Goal: Navigation & Orientation: Find specific page/section

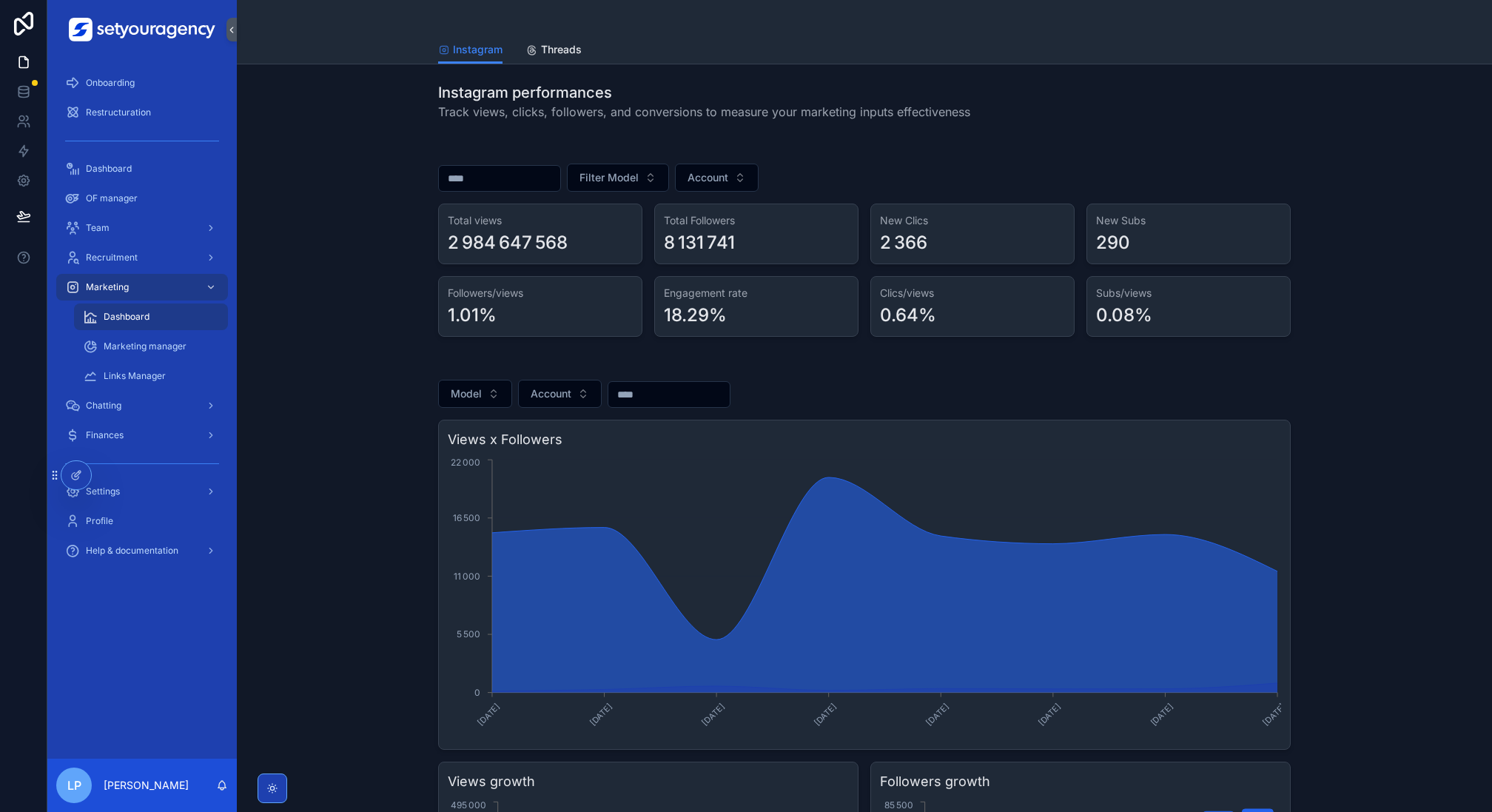
scroll to position [75, 0]
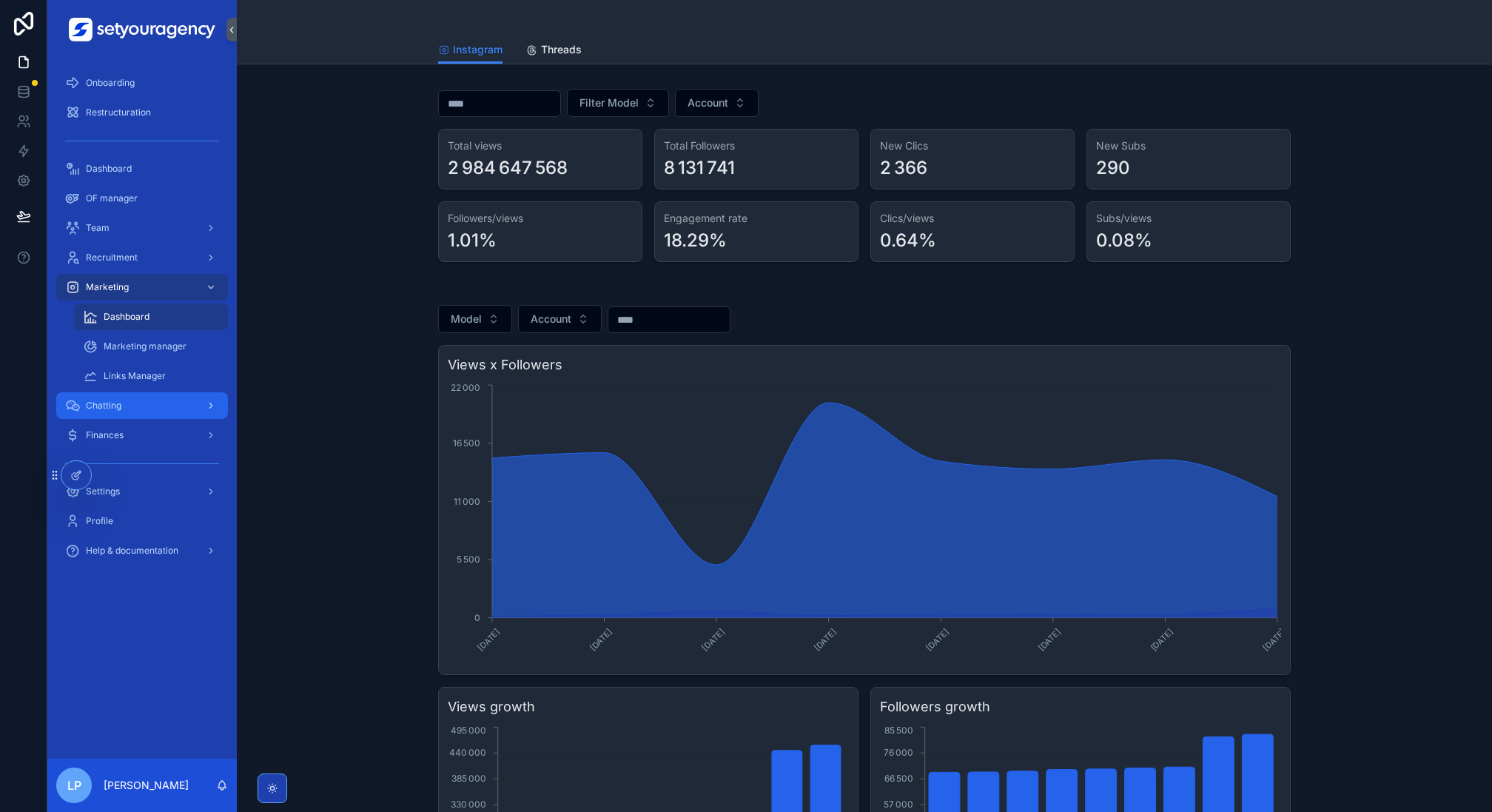
click at [139, 411] on div "Chatting" at bounding box center [142, 406] width 154 height 24
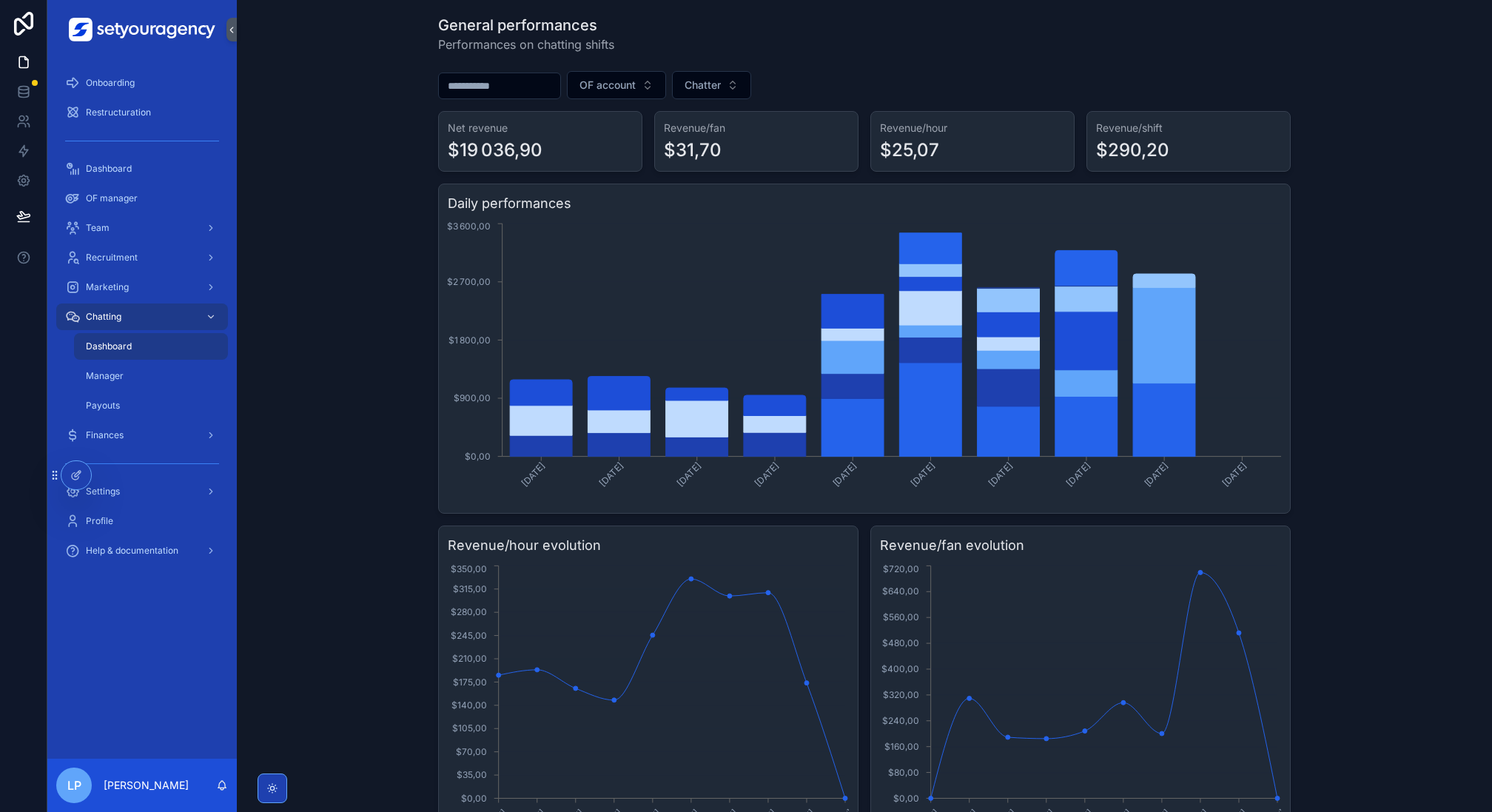
scroll to position [66, 0]
click at [151, 224] on div "Team" at bounding box center [142, 228] width 154 height 24
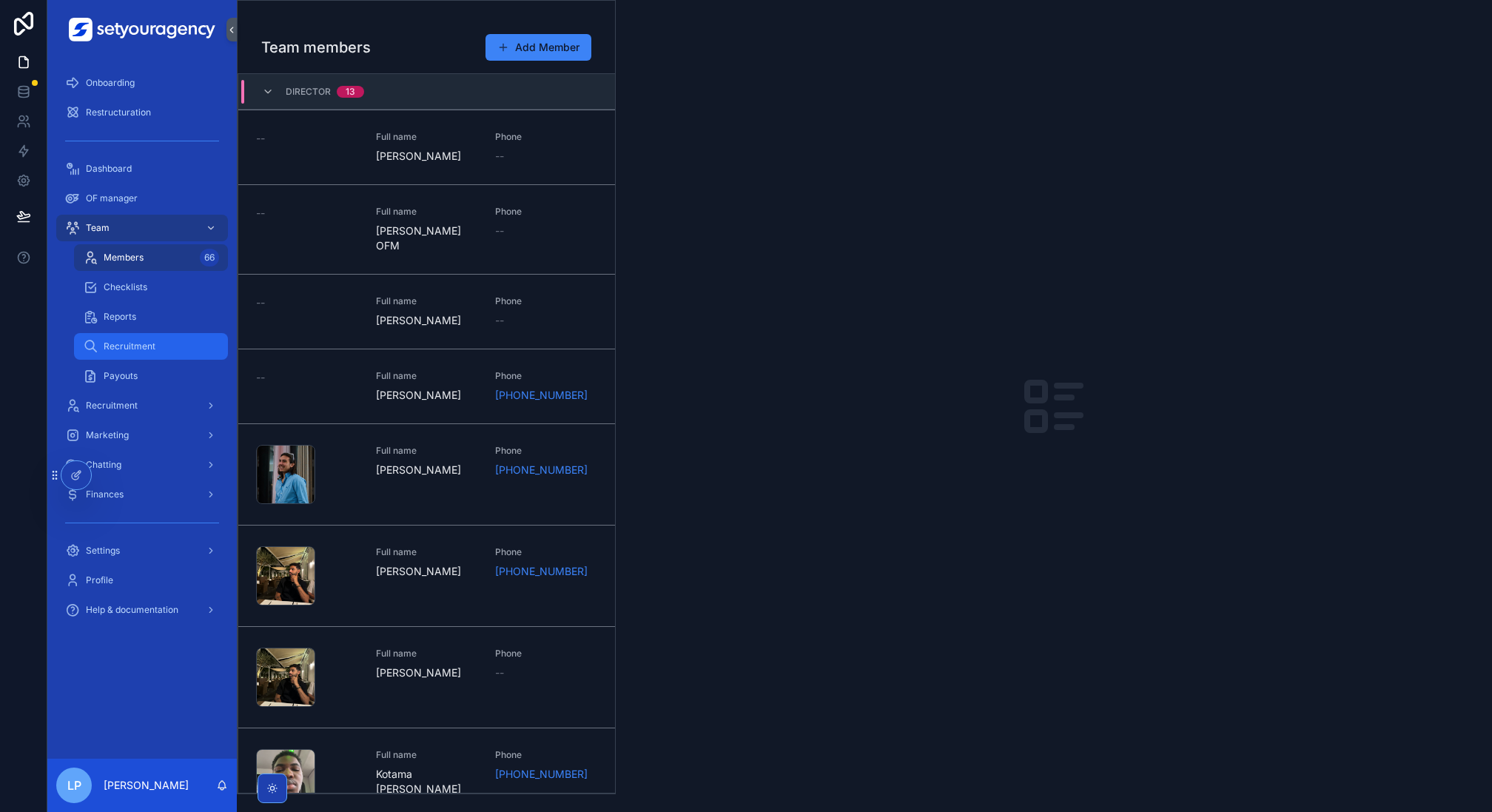
click at [173, 347] on div "Recruitment" at bounding box center [150, 346] width 136 height 24
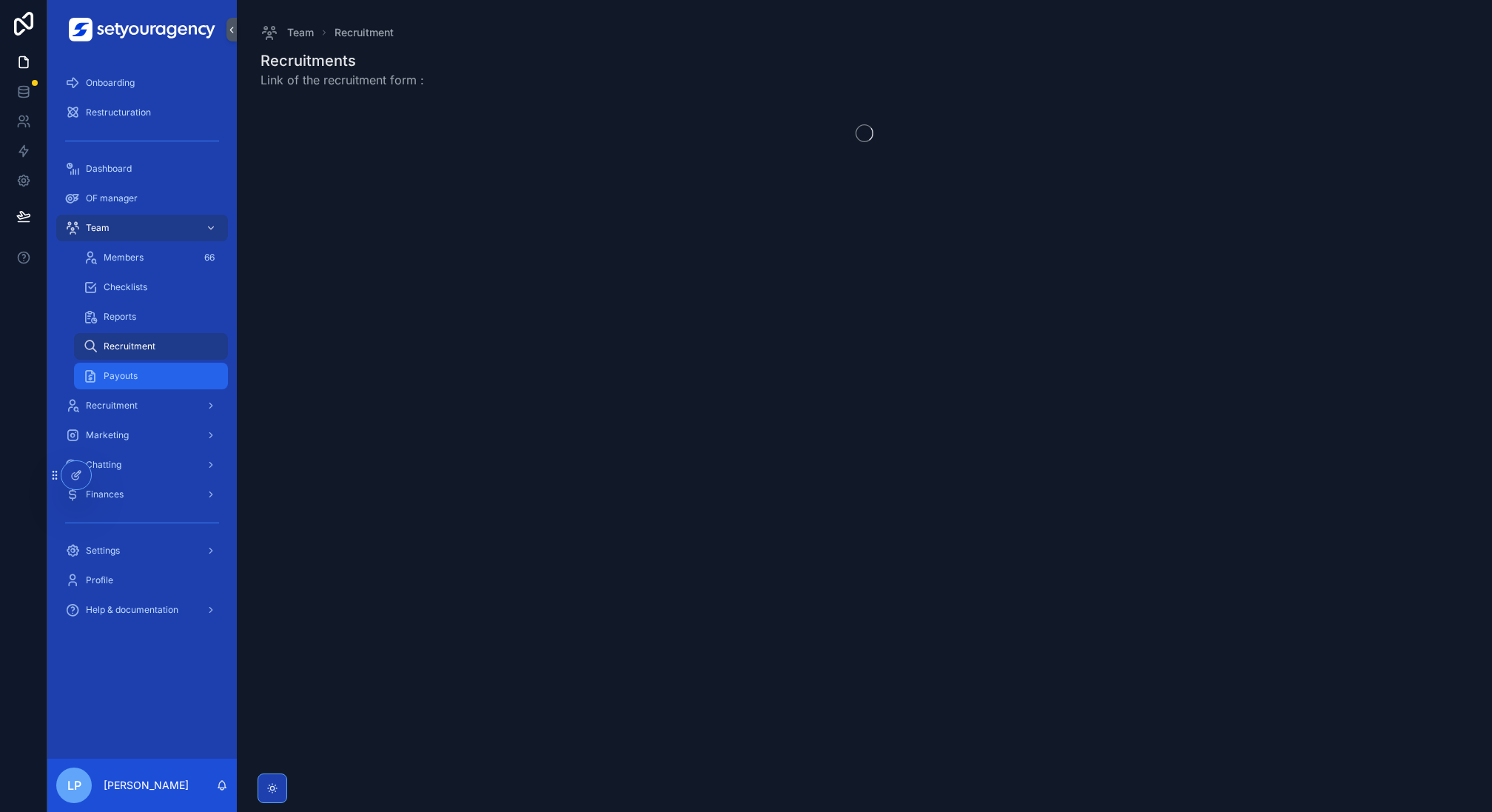
click at [169, 367] on div "Payouts" at bounding box center [150, 376] width 136 height 24
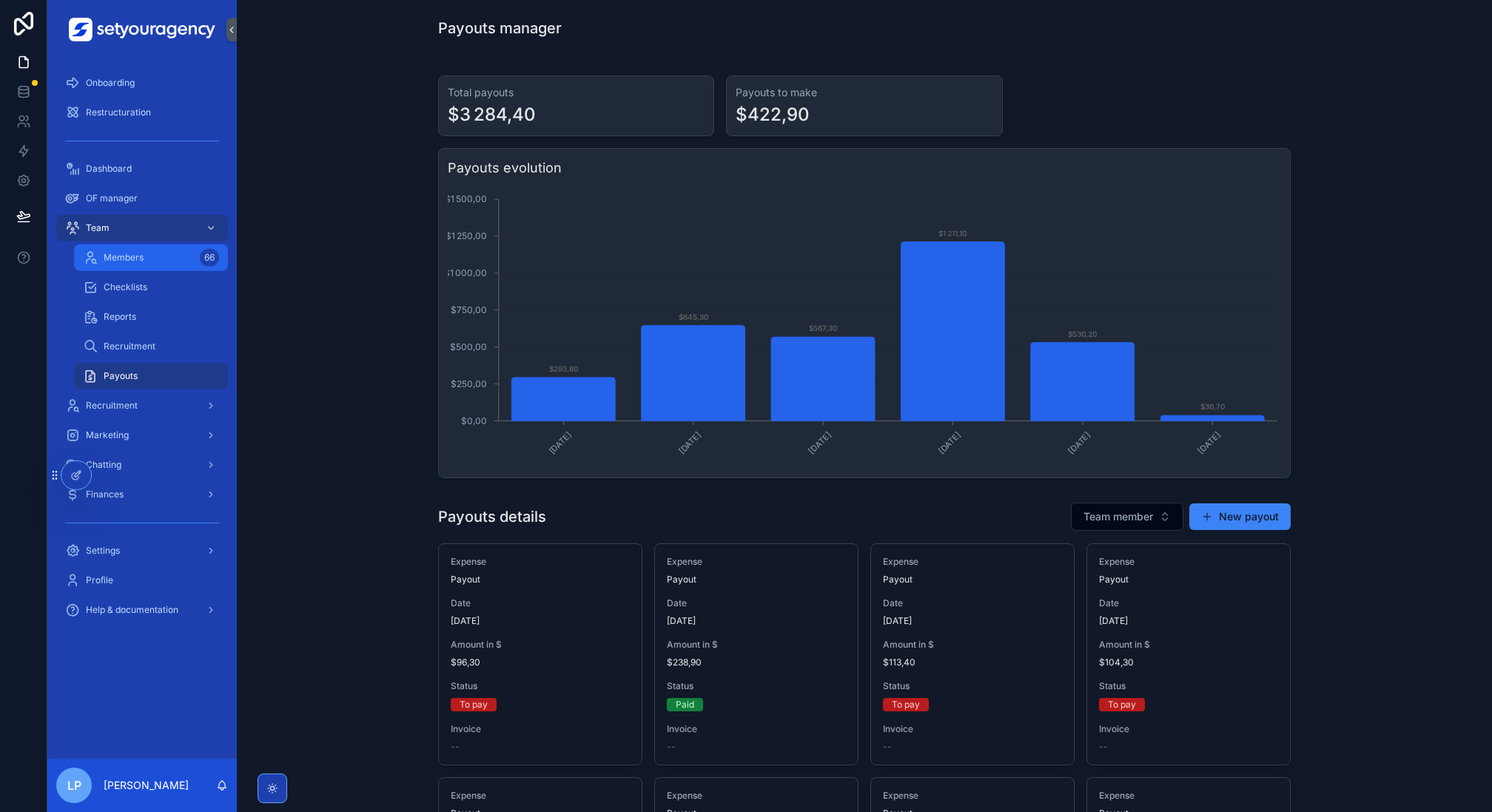
click at [167, 261] on div "Members 66" at bounding box center [150, 257] width 136 height 24
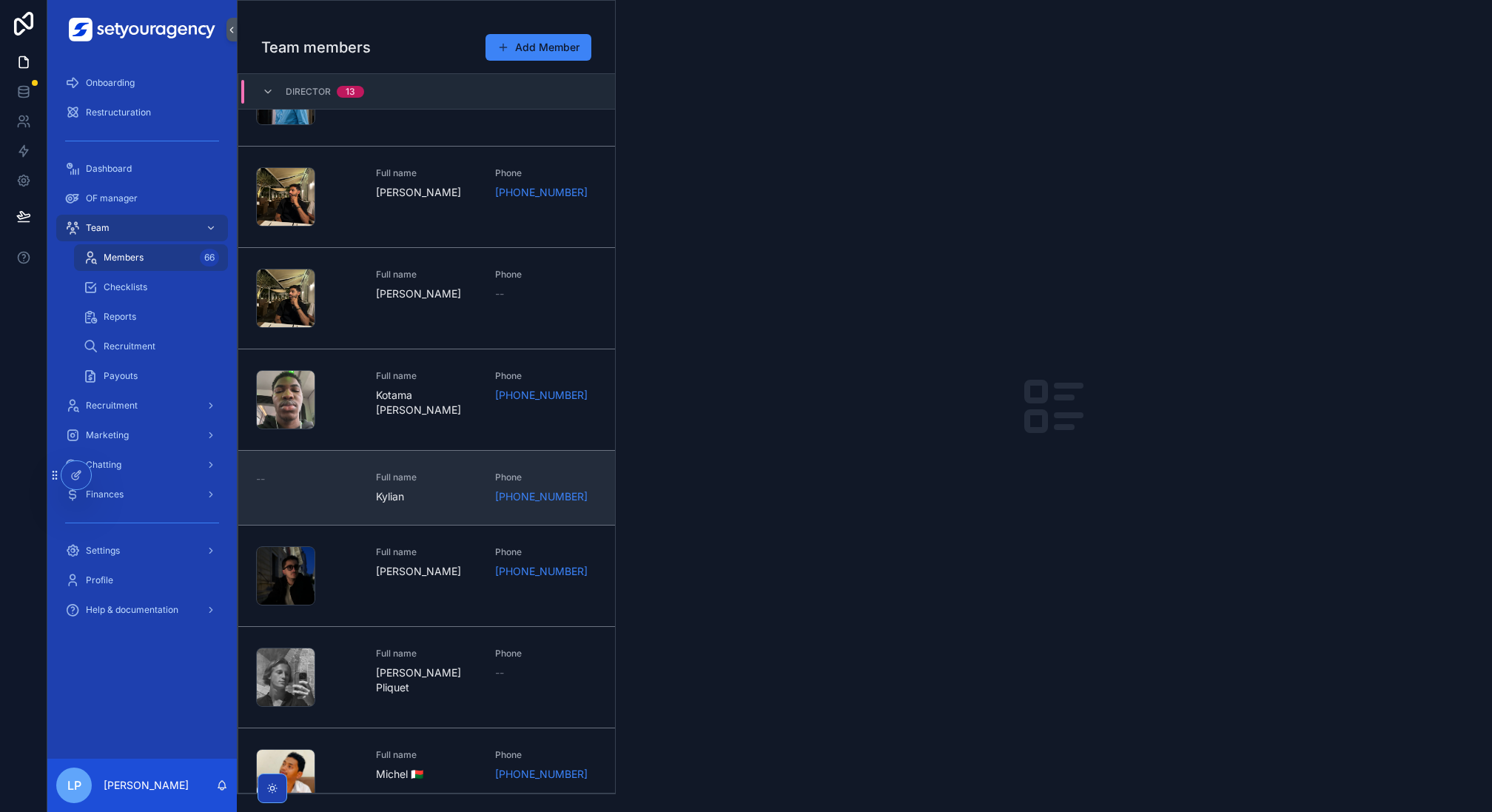
scroll to position [382, 0]
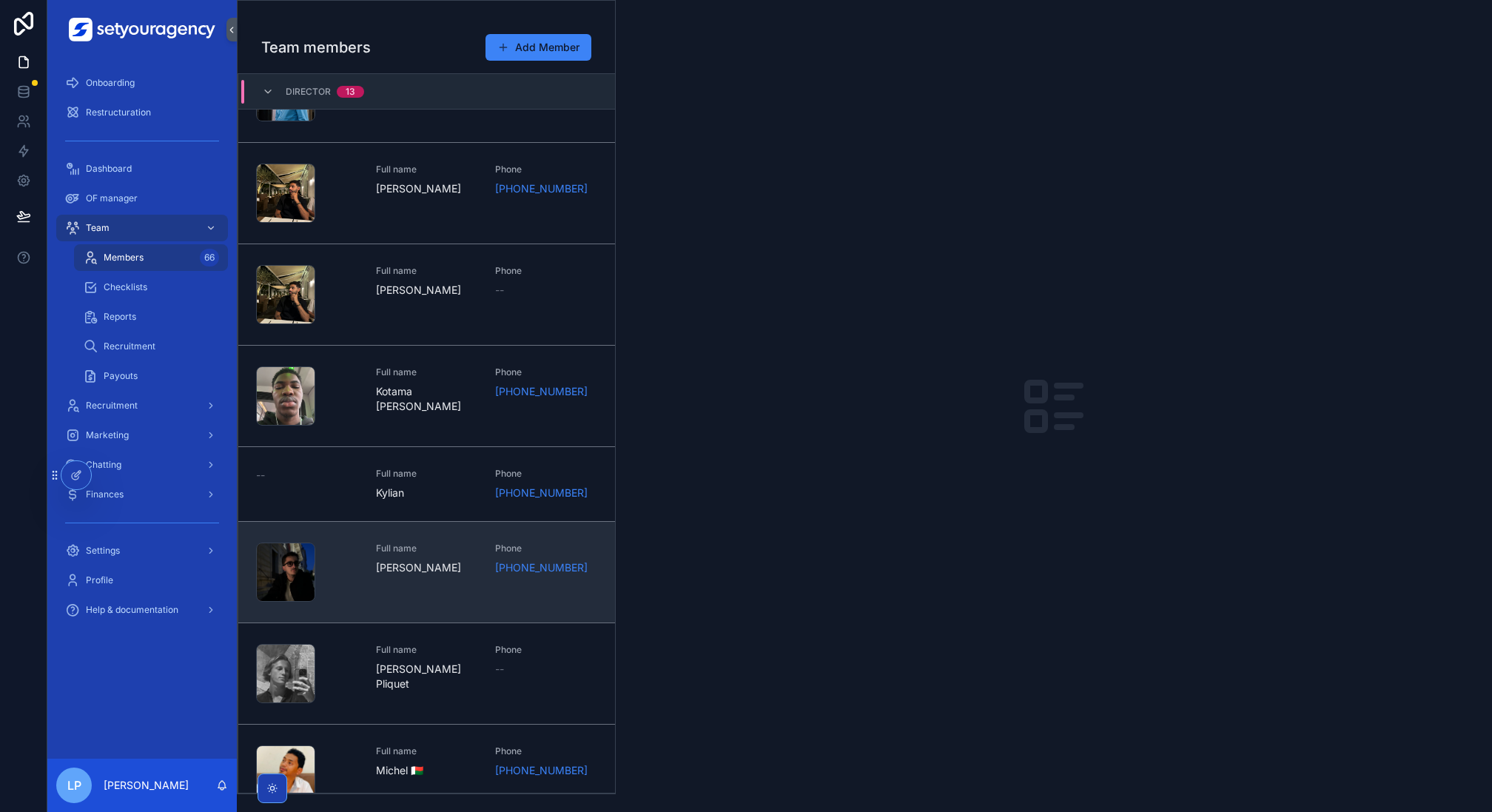
click at [410, 543] on span "Full name" at bounding box center [427, 548] width 102 height 12
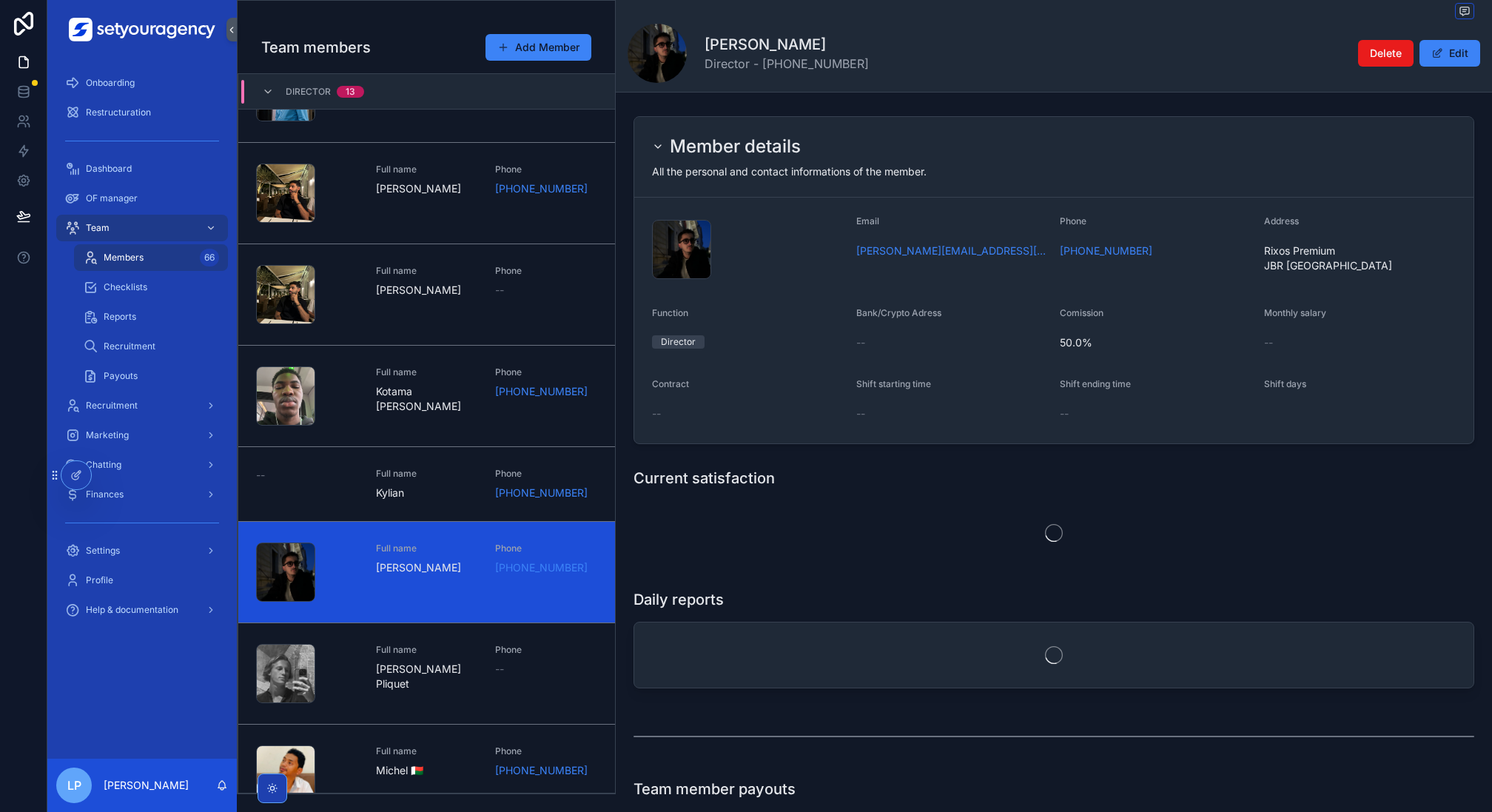
click at [397, 96] on div "Director 13" at bounding box center [427, 92] width 377 height 36
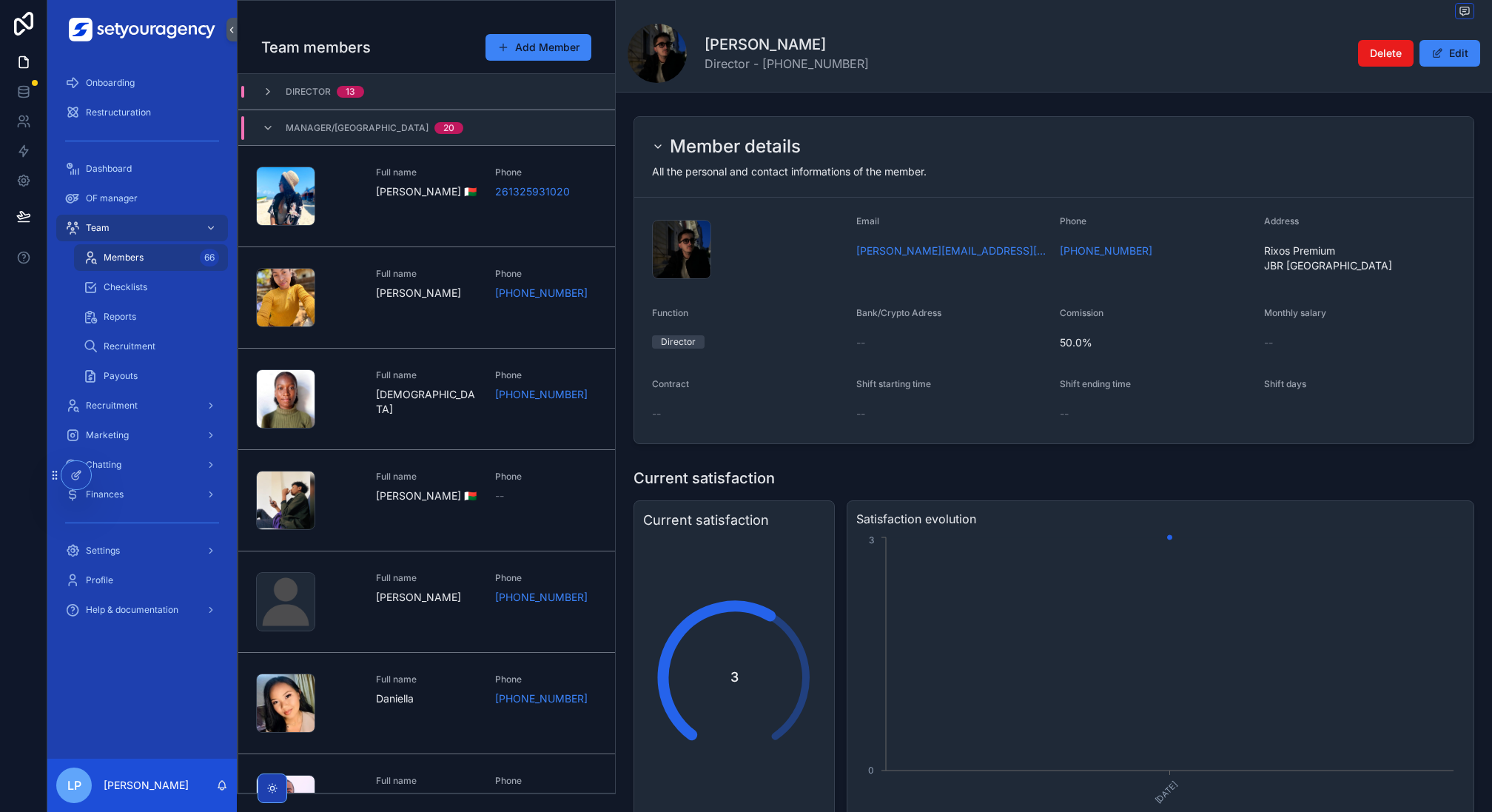
click at [409, 130] on div "Manager/VA 20" at bounding box center [427, 127] width 377 height 36
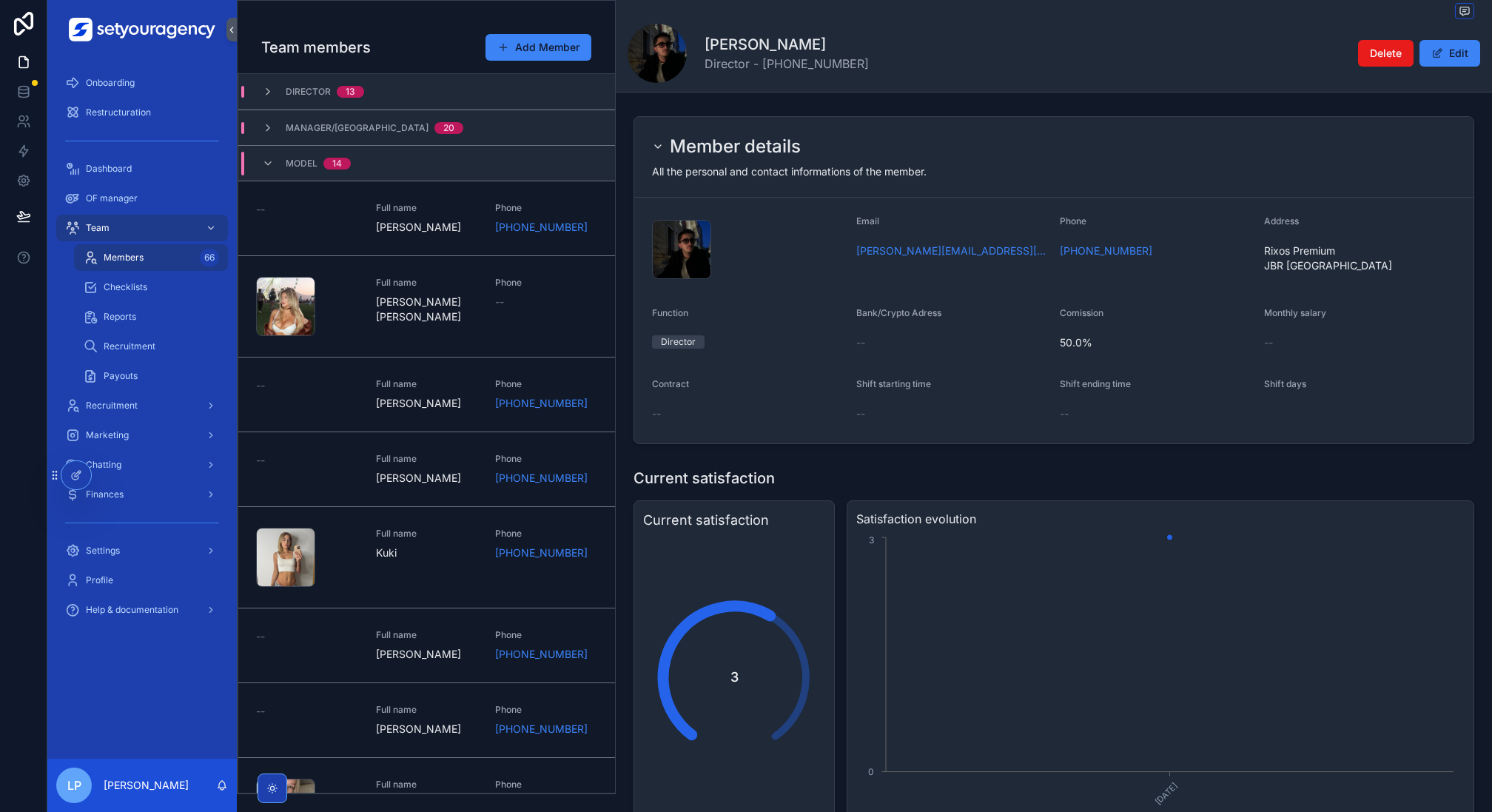
click at [449, 168] on div "Model 14" at bounding box center [427, 163] width 377 height 36
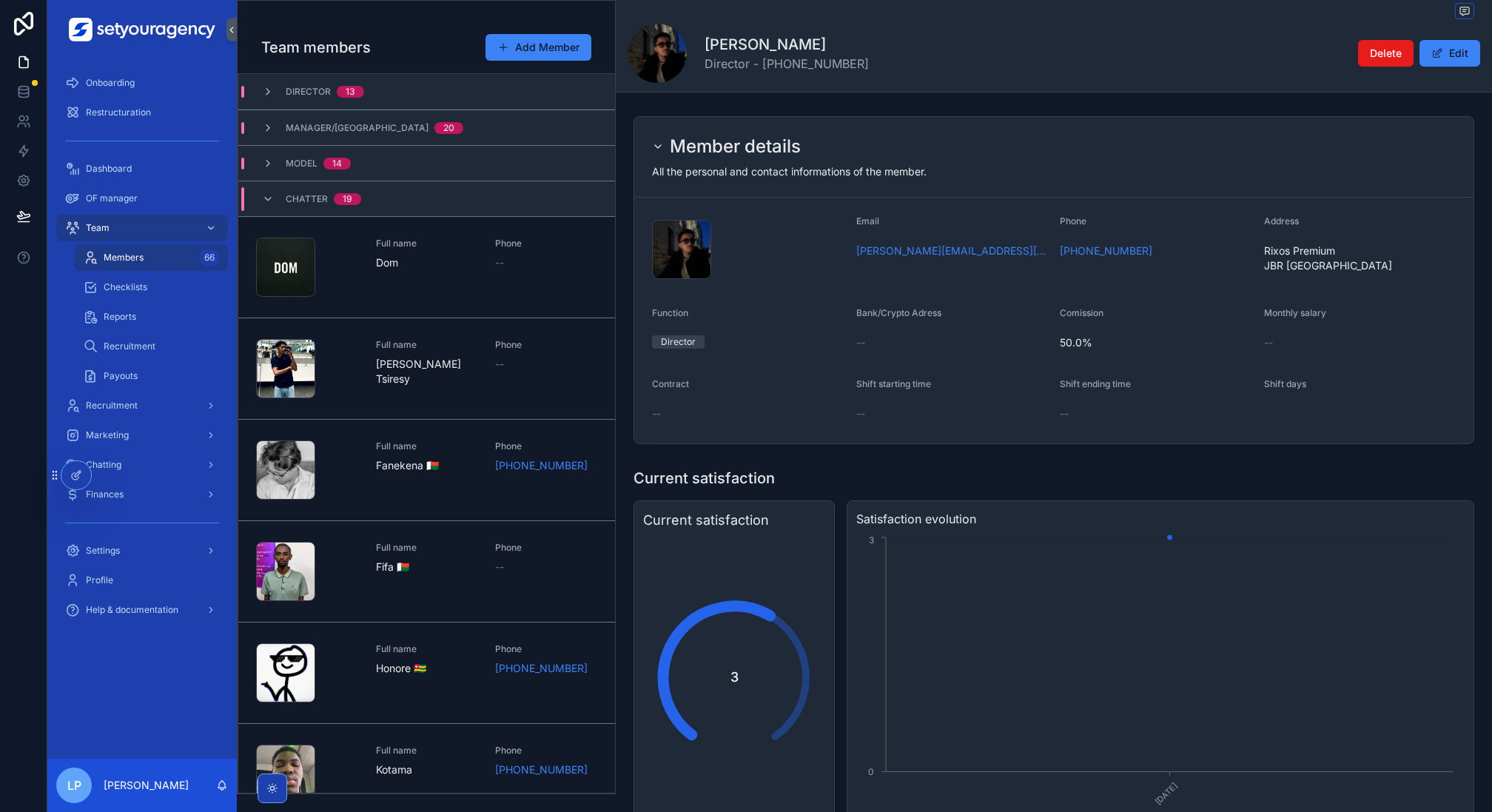
click at [397, 188] on div "Chatter 19" at bounding box center [427, 198] width 377 height 36
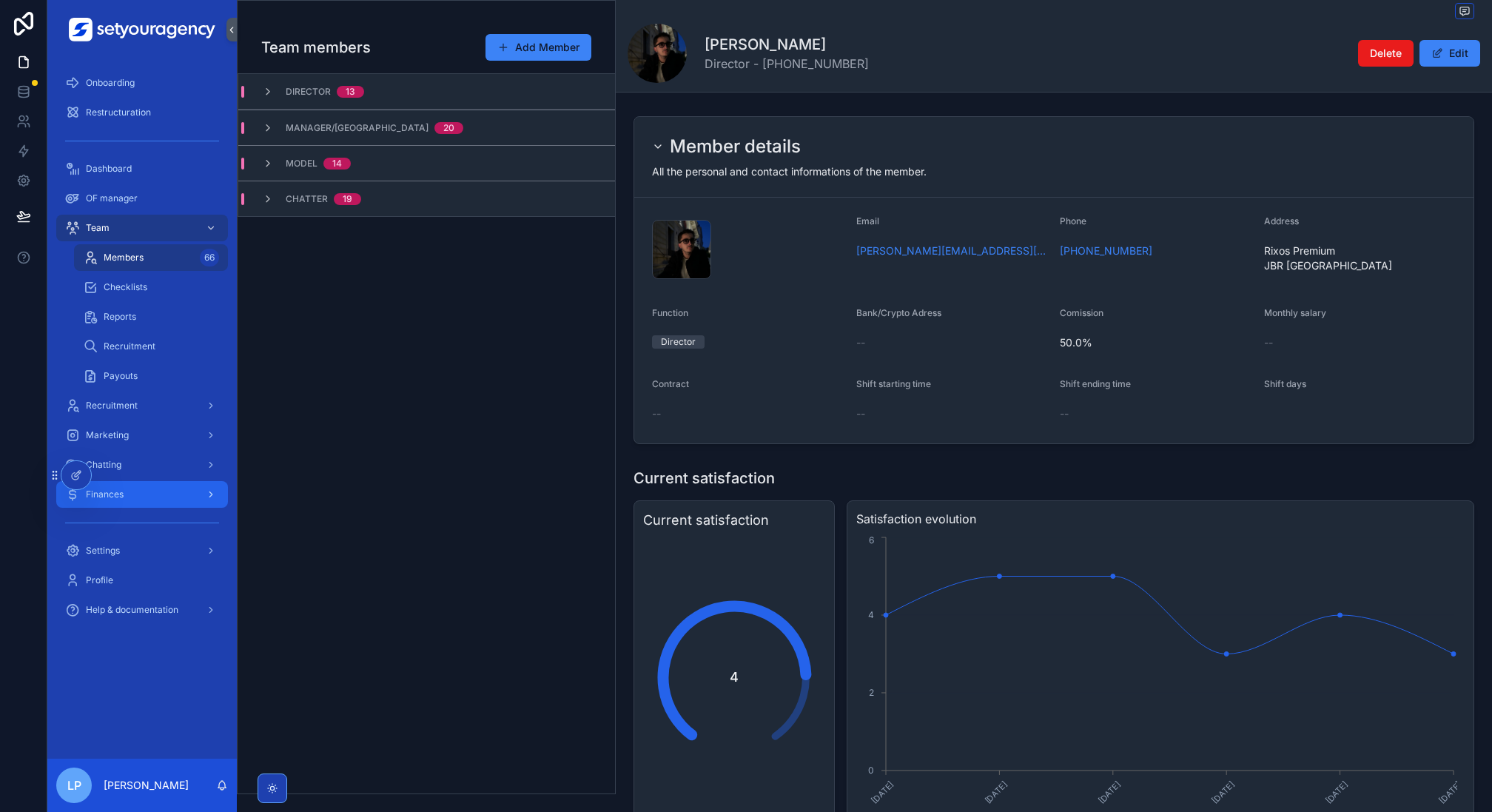
click at [173, 497] on div "Finances" at bounding box center [142, 494] width 154 height 24
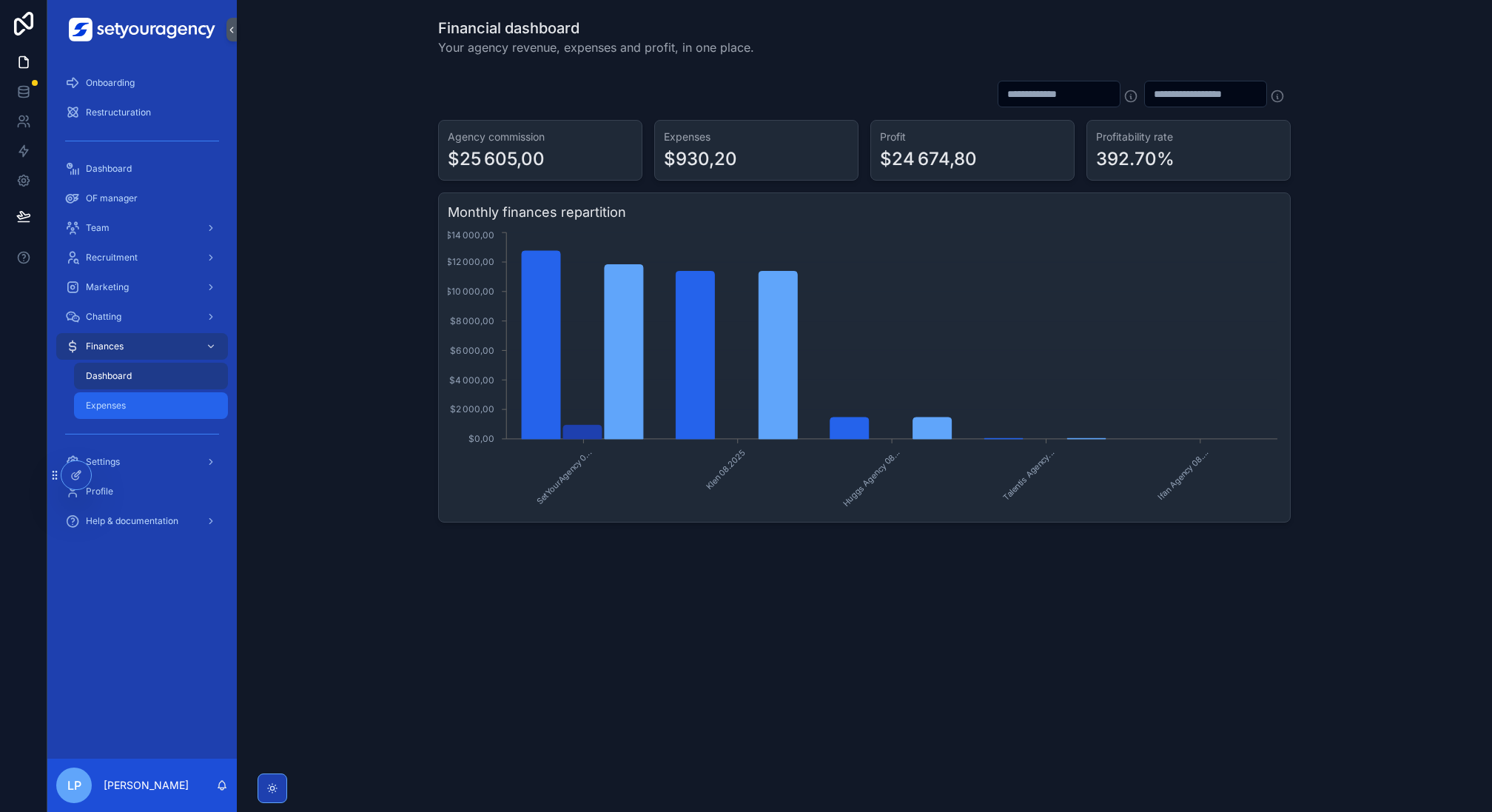
click at [134, 413] on div "Expenses" at bounding box center [150, 406] width 136 height 24
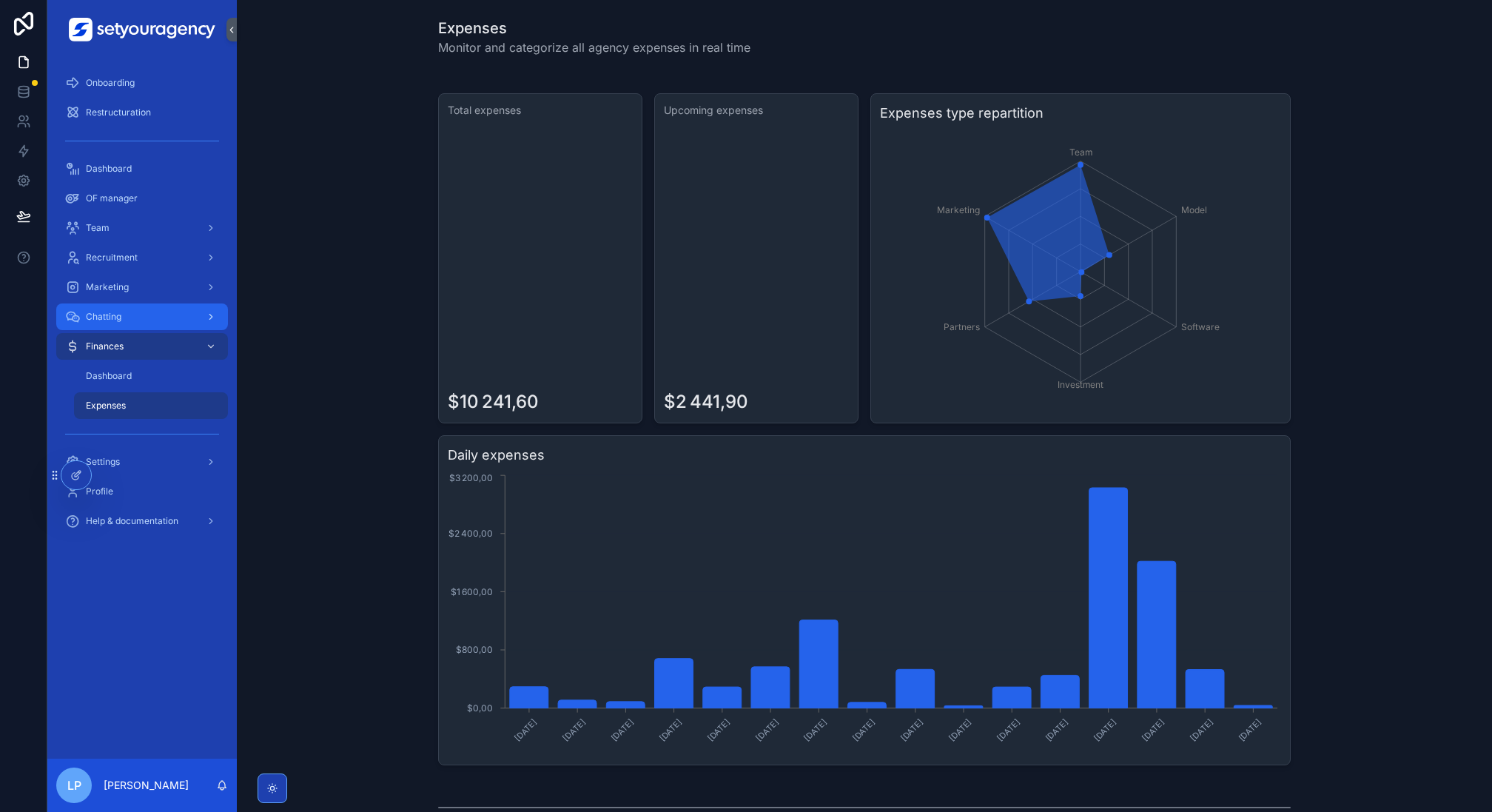
click at [141, 320] on div "Chatting" at bounding box center [142, 316] width 154 height 24
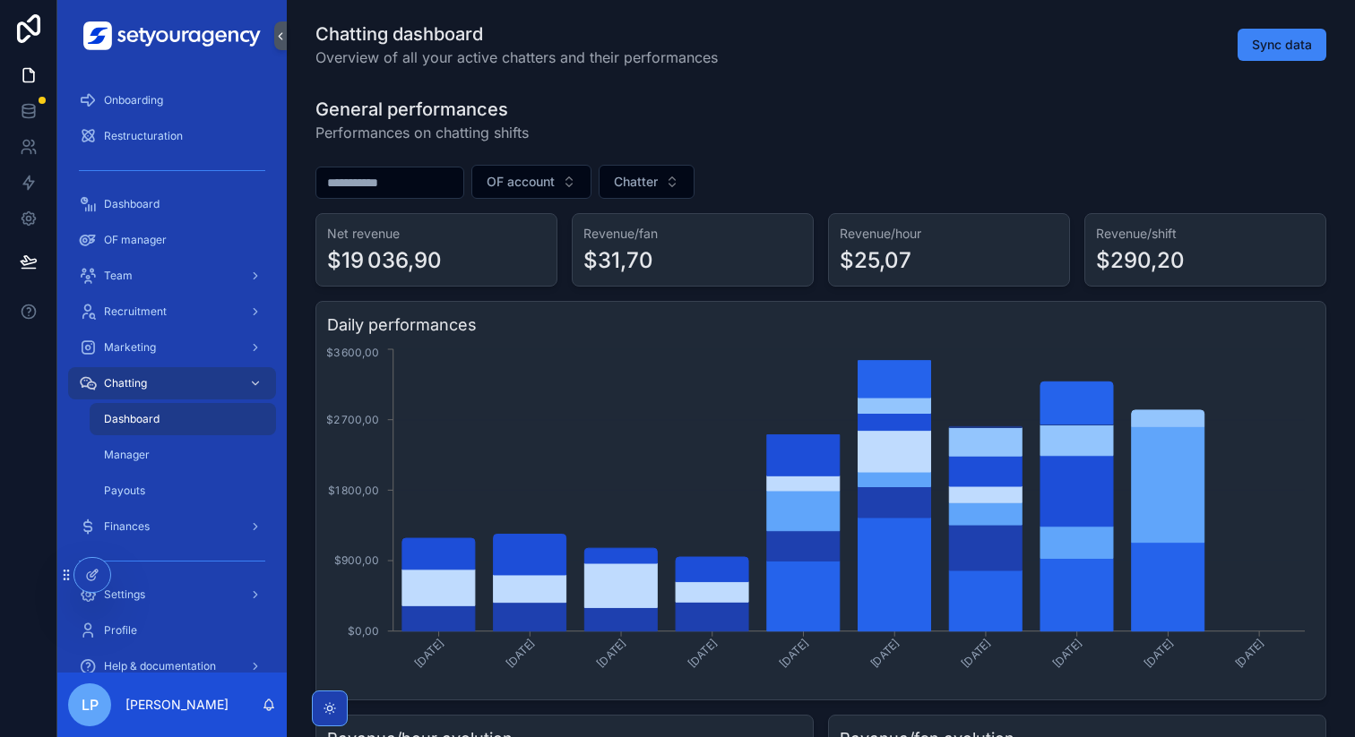
click at [180, 358] on div "Marketing" at bounding box center [172, 347] width 186 height 29
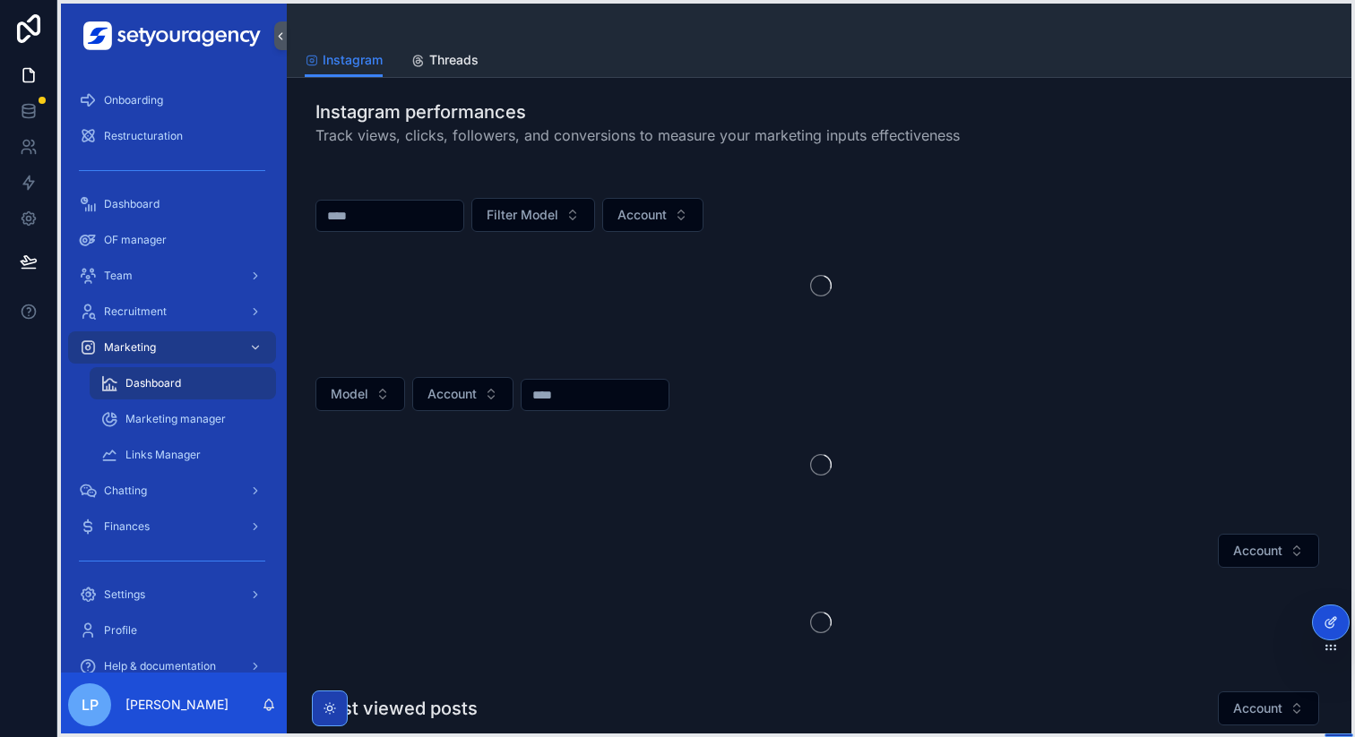
drag, startPoint x: 68, startPoint y: 575, endPoint x: 1321, endPoint y: 623, distance: 1253.6
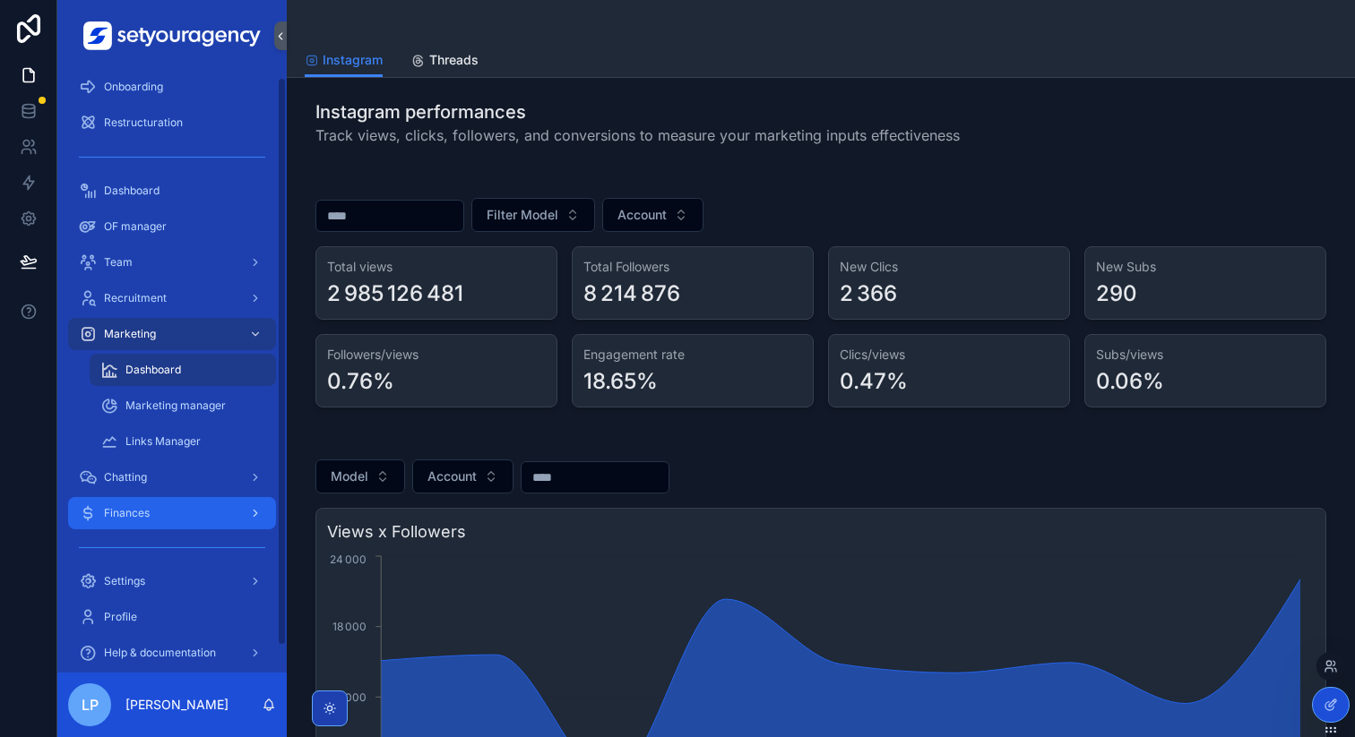
scroll to position [14, 0]
click at [177, 332] on div "Marketing" at bounding box center [172, 333] width 186 height 29
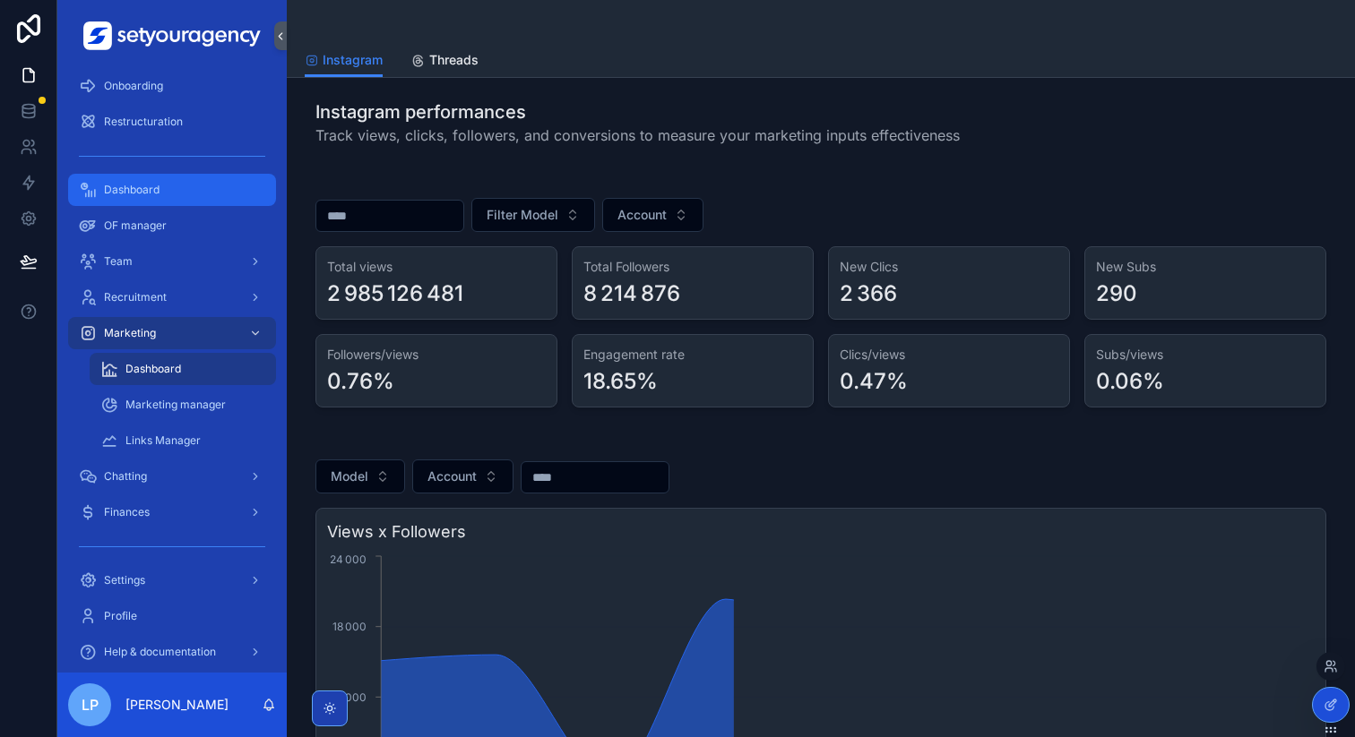
click at [175, 188] on div "Dashboard" at bounding box center [172, 190] width 186 height 29
